Goal: Task Accomplishment & Management: Use online tool/utility

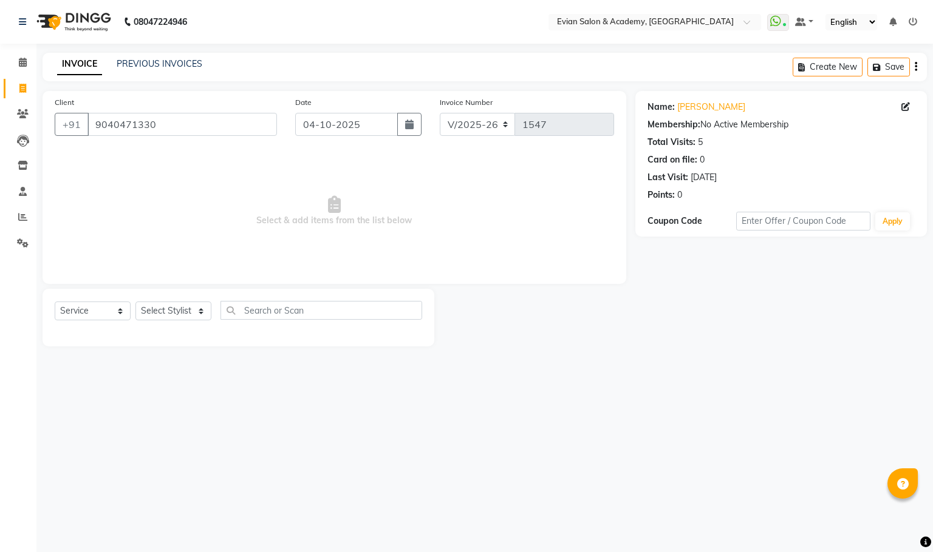
select select "4688"
select select "service"
click at [131, 126] on input "9040471330" at bounding box center [181, 124] width 189 height 23
paste input "323359081"
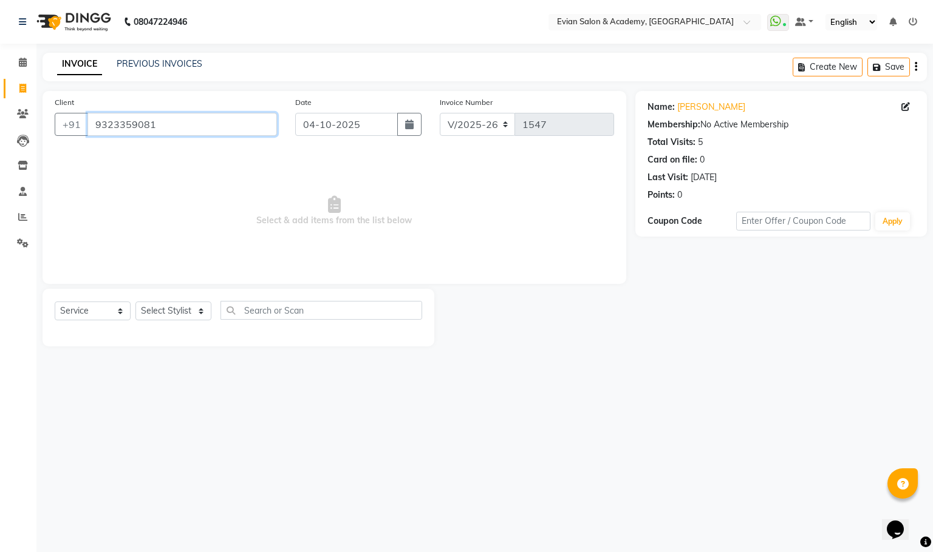
type input "9323359081"
select select "1: Object"
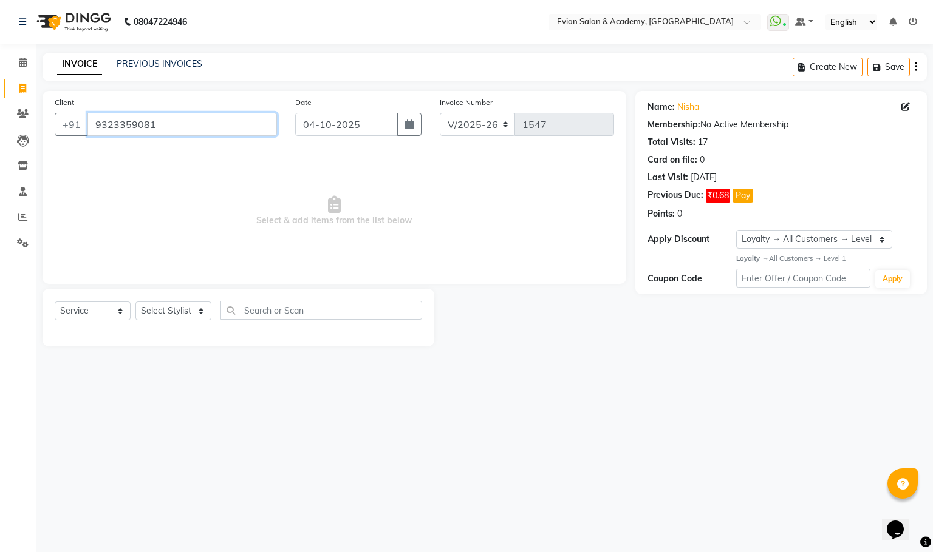
click at [138, 123] on input "9323359081" at bounding box center [181, 124] width 189 height 23
paste input "930108747"
type input "9930108747"
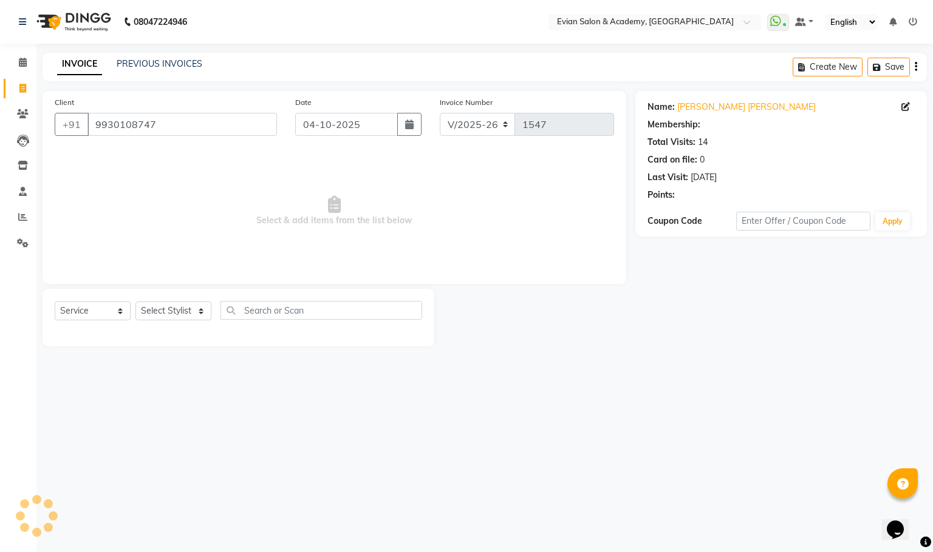
select select "2: Object"
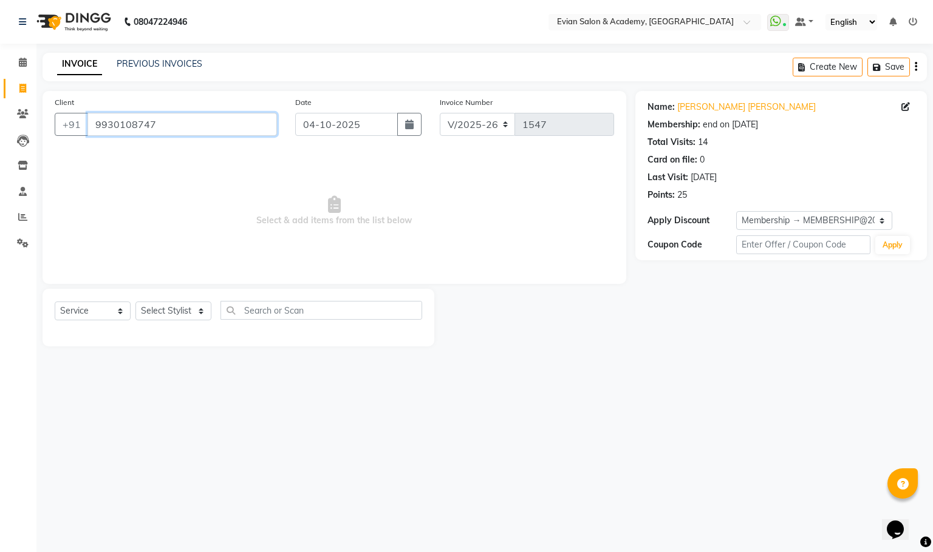
click at [122, 115] on input "9930108747" at bounding box center [181, 124] width 189 height 23
paste input "323359081"
type input "9323359081"
select select "1: Object"
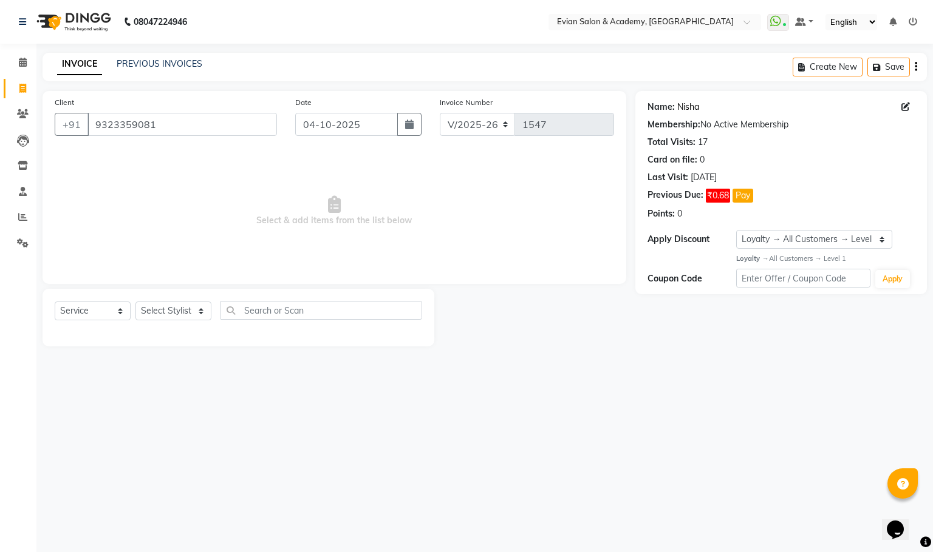
click at [684, 107] on link "Nisha" at bounding box center [688, 107] width 22 height 13
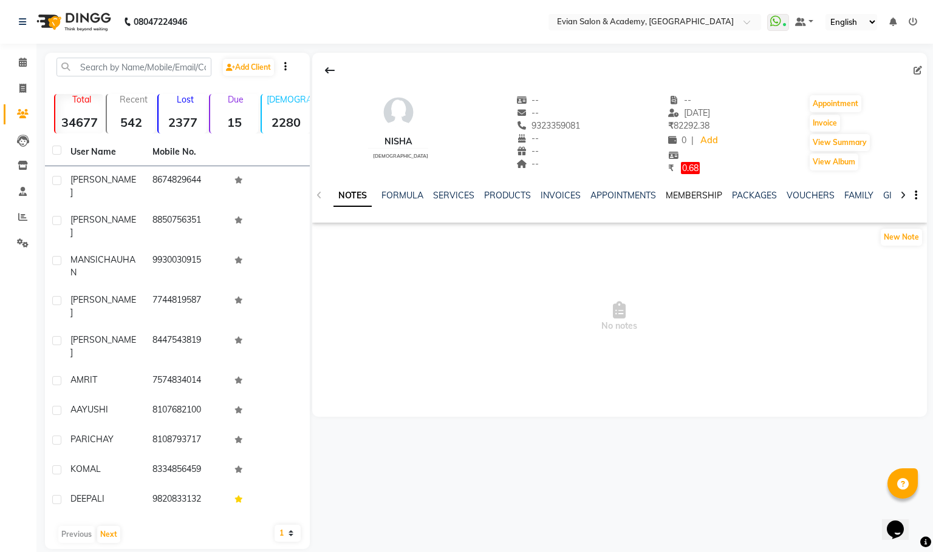
click at [680, 192] on link "MEMBERSHIP" at bounding box center [693, 195] width 56 height 11
